Goal: Task Accomplishment & Management: Complete application form

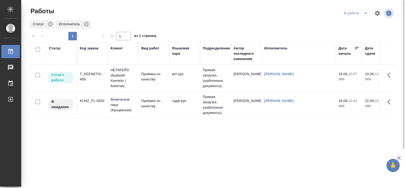
click at [94, 75] on div "T_KEENETIC-469" at bounding box center [92, 76] width 25 height 11
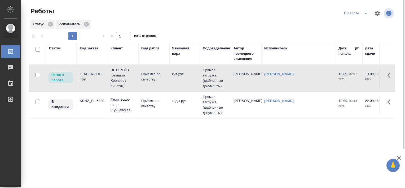
click at [94, 75] on div "T_KEENETIC-469" at bounding box center [92, 76] width 25 height 11
click at [92, 75] on div "T_KEENETIC-469" at bounding box center [92, 76] width 25 height 11
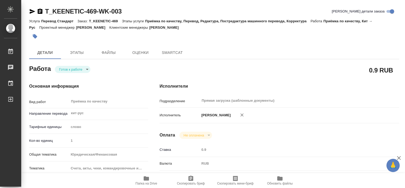
type textarea "x"
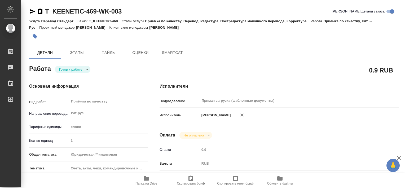
type textarea "x"
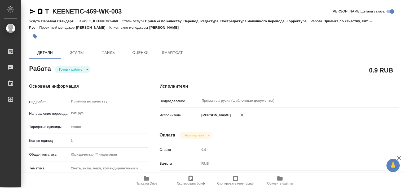
type textarea "x"
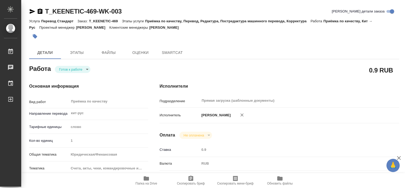
type textarea "x"
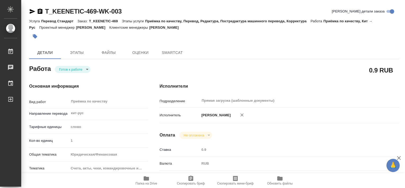
type textarea "x"
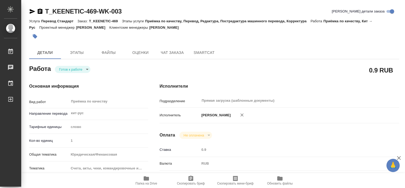
type textarea "x"
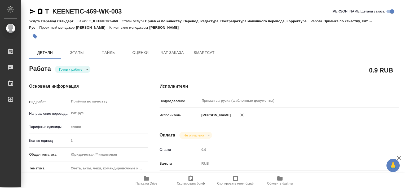
type textarea "x"
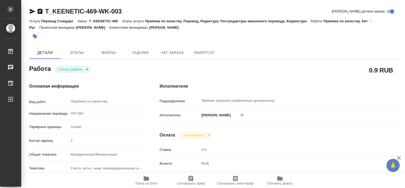
type textarea "x"
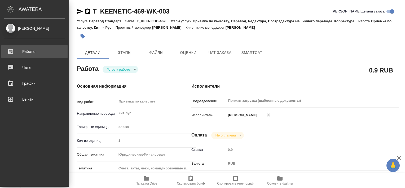
type textarea "x"
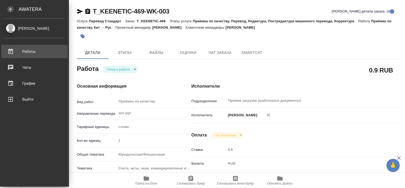
type textarea "x"
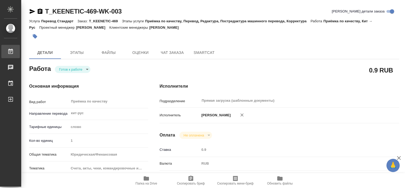
click at [48, 54] on div ".cls-1 fill:#fff; AWATERA Tretyakova Valeriya Работы 0 Чаты График Выйти T_KEEN…" at bounding box center [202, 94] width 405 height 188
type textarea "x"
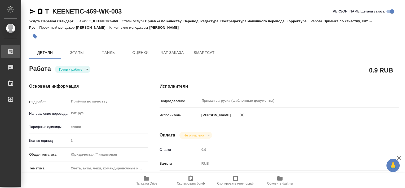
type textarea "x"
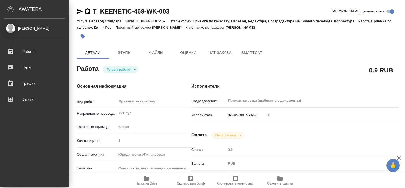
type textarea "x"
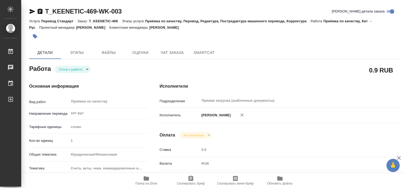
type textarea "x"
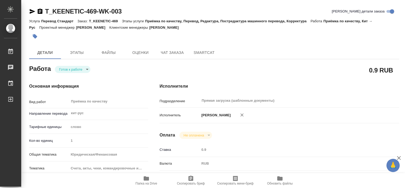
type textarea "x"
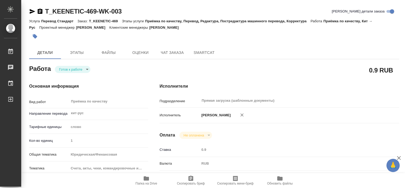
type textarea "x"
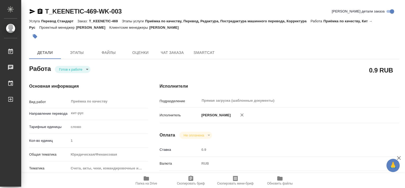
type textarea "x"
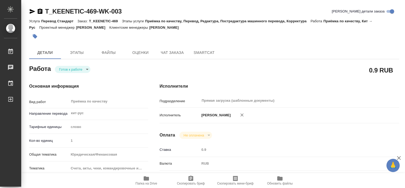
type textarea "x"
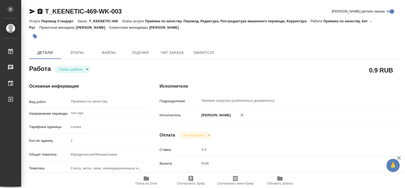
type textarea "x"
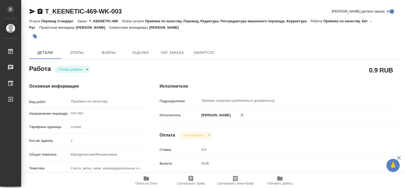
type textarea "x"
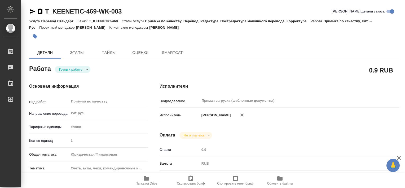
type textarea "x"
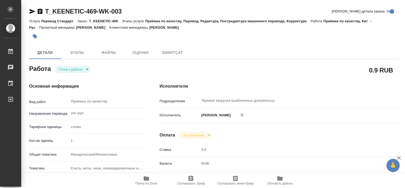
type textarea "x"
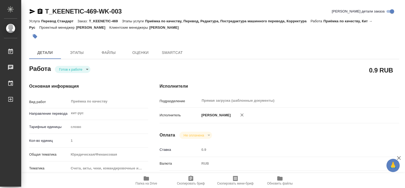
type textarea "x"
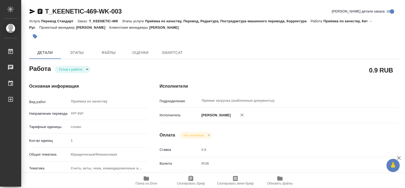
type textarea "x"
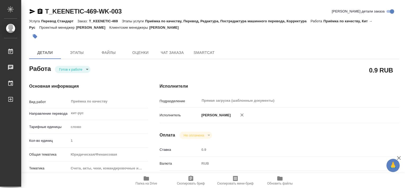
type textarea "x"
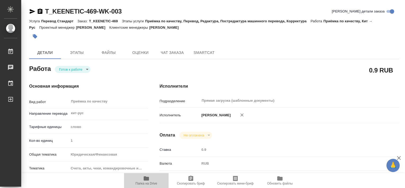
click at [145, 179] on icon "button" at bounding box center [146, 178] width 5 height 4
type textarea "x"
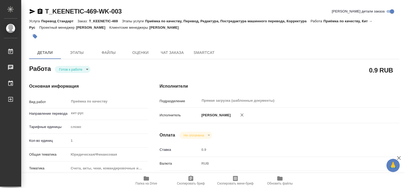
type textarea "x"
click at [152, 183] on span "Папка на Drive" at bounding box center [147, 183] width 22 height 4
